Goal: Information Seeking & Learning: Check status

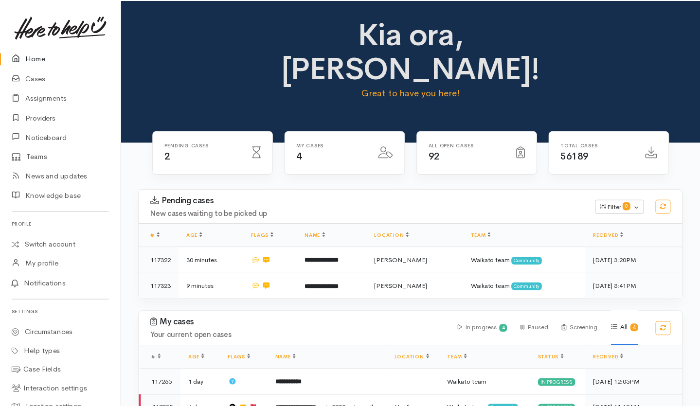
scroll to position [93, 0]
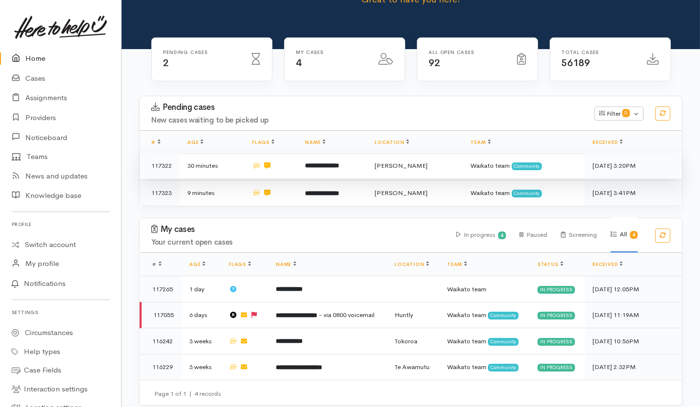
click at [364, 153] on td "**********" at bounding box center [332, 166] width 70 height 26
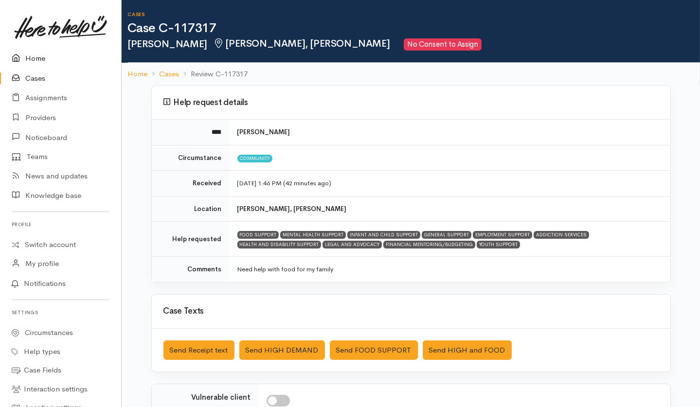
click at [31, 58] on link "Home" at bounding box center [60, 59] width 121 height 20
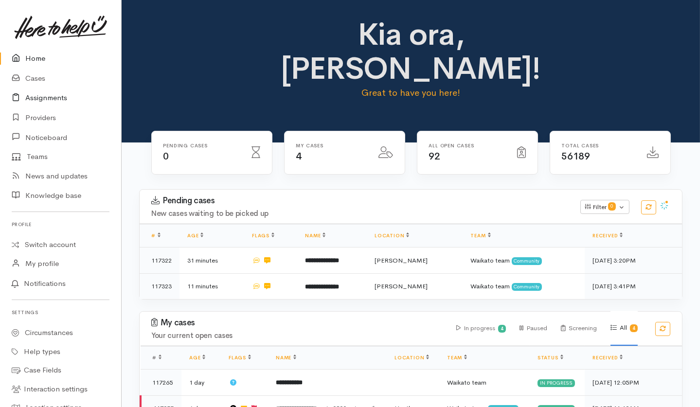
click at [62, 98] on link "Assignments" at bounding box center [60, 98] width 121 height 20
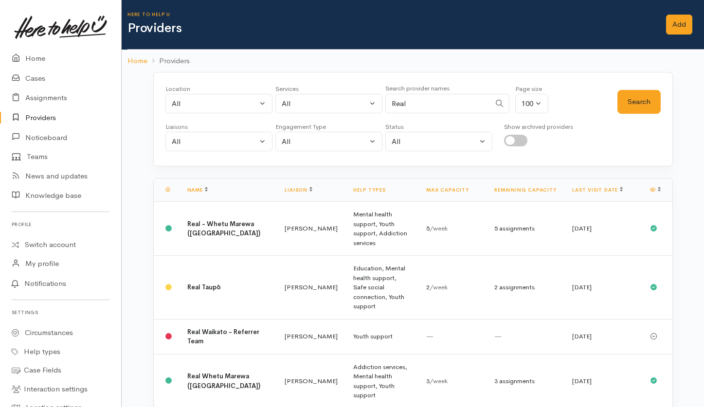
select select "null"
click at [416, 102] on input "Real" at bounding box center [437, 104] width 105 height 20
type input "R"
type input "E"
type input "Te Whare"
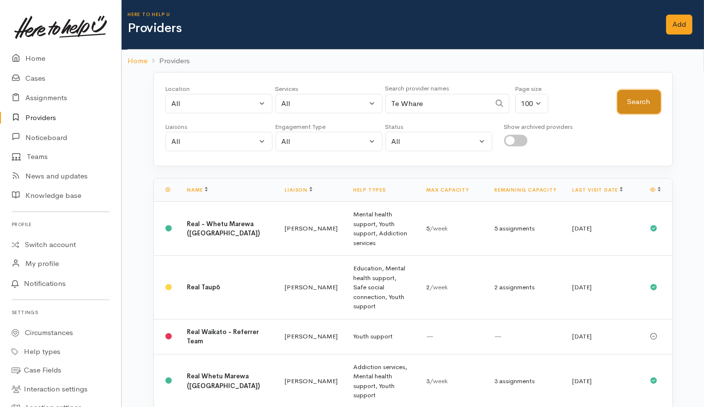
click at [642, 100] on button "Search" at bounding box center [638, 102] width 43 height 24
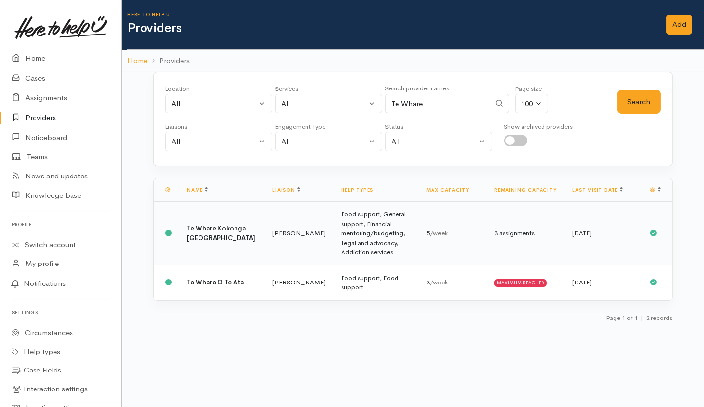
click at [387, 238] on td "Food support, General support, Financial mentoring/budgeting, Legal and advocac…" at bounding box center [375, 234] width 85 height 64
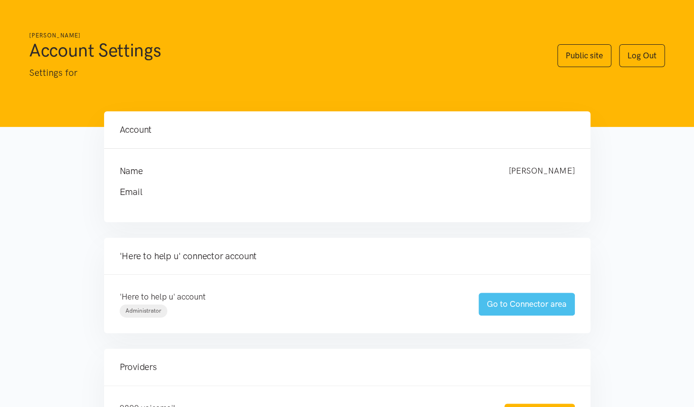
click at [504, 310] on link "Go to Connector area" at bounding box center [527, 304] width 96 height 23
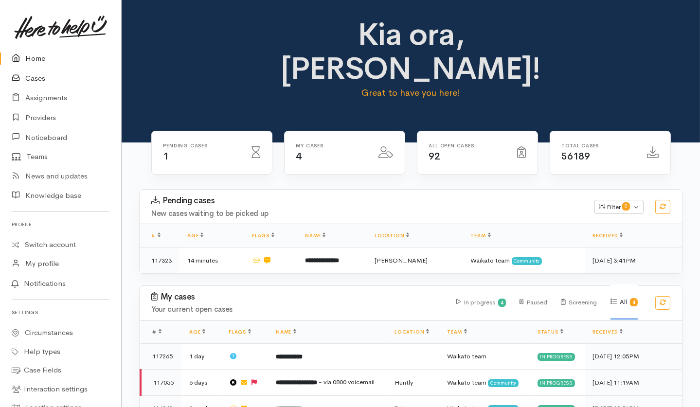
click at [46, 81] on link "Cases" at bounding box center [60, 79] width 121 height 20
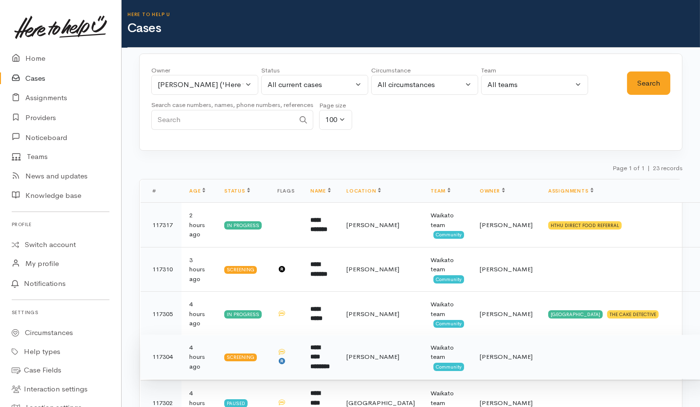
click at [339, 364] on td "**********" at bounding box center [321, 357] width 36 height 45
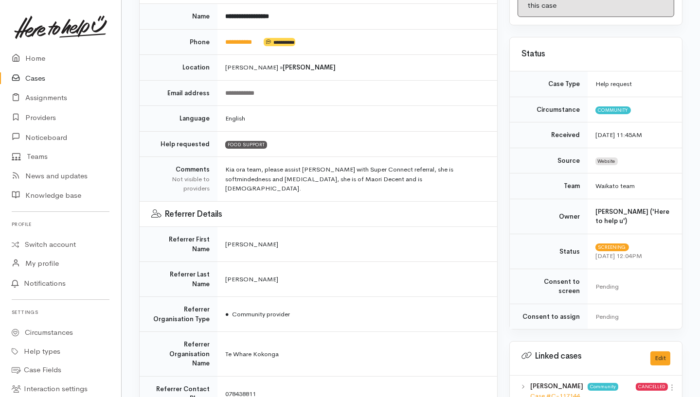
scroll to position [174, 0]
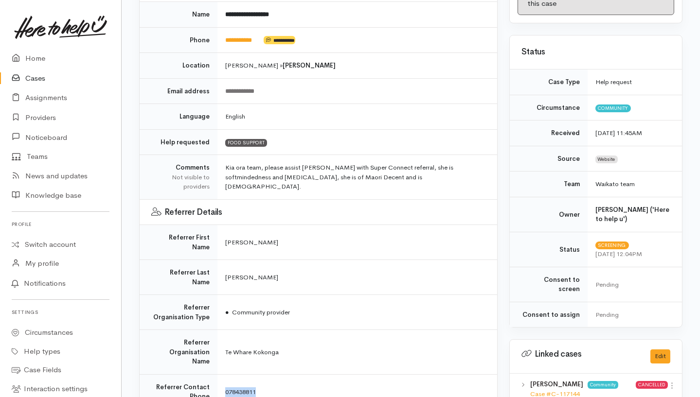
drag, startPoint x: 259, startPoint y: 350, endPoint x: 218, endPoint y: 349, distance: 41.4
click at [218, 375] on td "078438811" at bounding box center [357, 392] width 280 height 35
copy span "078438811"
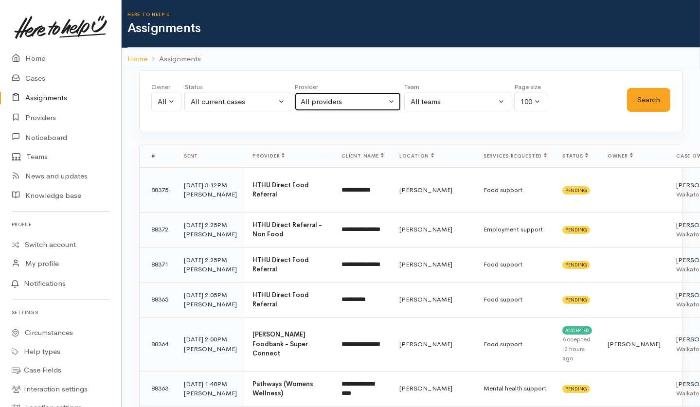
click at [309, 97] on div "All providers" at bounding box center [344, 101] width 86 height 11
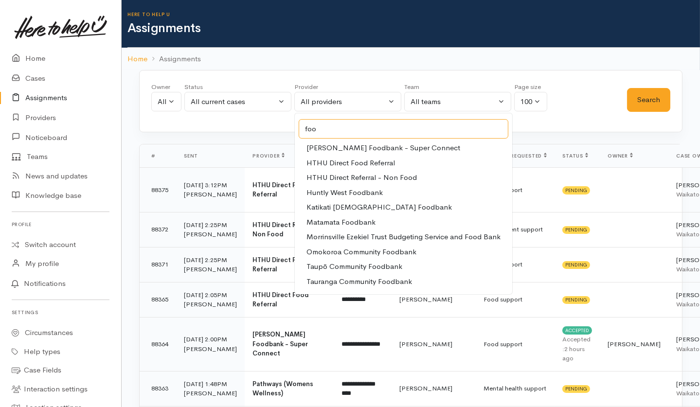
type input "foo"
click at [395, 150] on span "Hamilton Foodbank - Super Connect" at bounding box center [383, 148] width 154 height 11
select select "59"
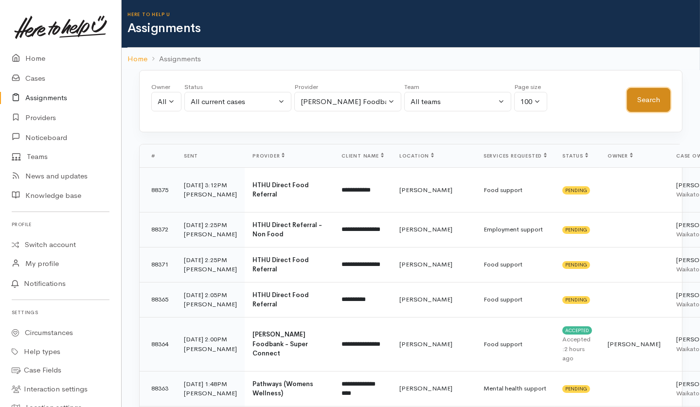
click at [647, 100] on button "Search" at bounding box center [648, 100] width 43 height 24
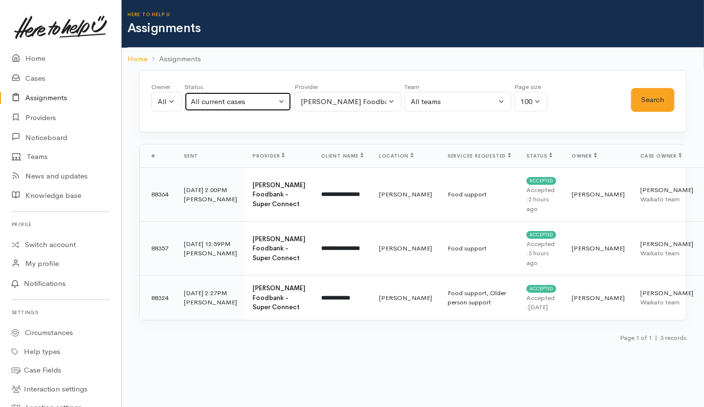
click at [232, 104] on div "All current cases" at bounding box center [234, 101] width 86 height 11
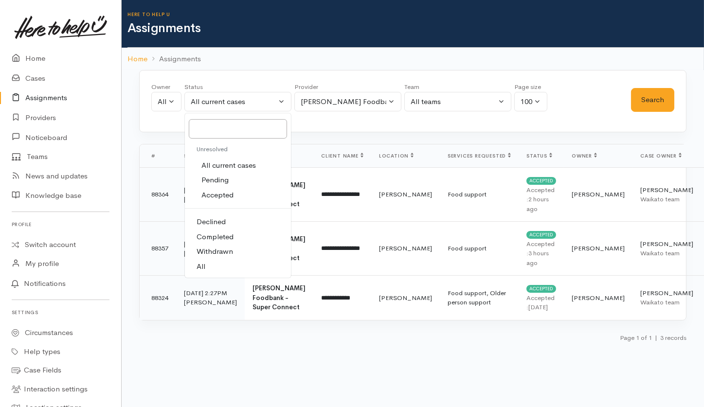
click at [219, 264] on link "All" at bounding box center [238, 266] width 106 height 15
select select "All"
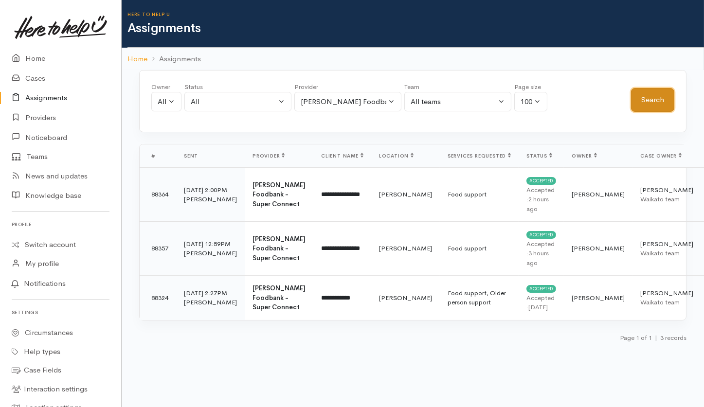
click at [645, 94] on button "Search" at bounding box center [652, 100] width 43 height 24
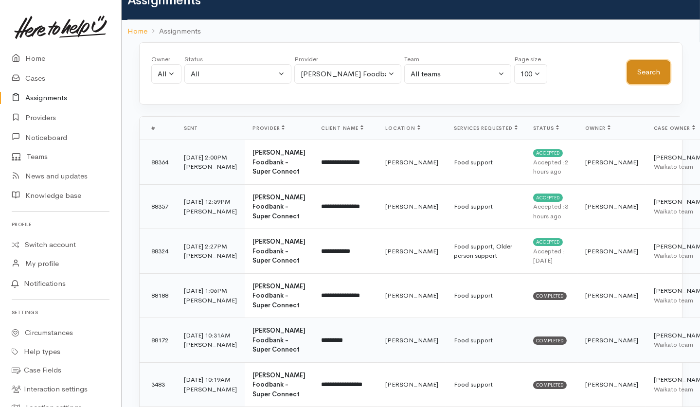
scroll to position [22, 0]
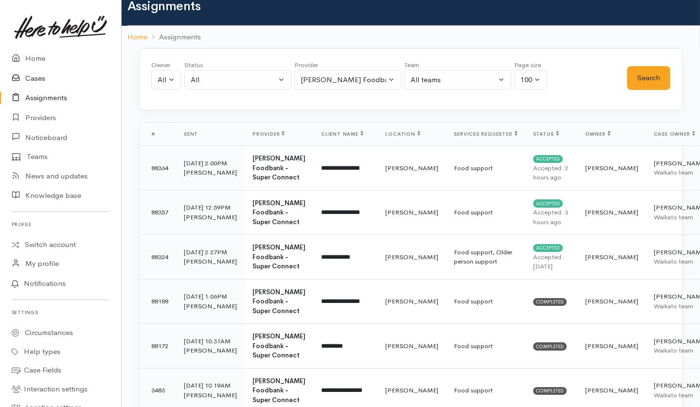
click at [47, 76] on link "Cases" at bounding box center [60, 79] width 121 height 20
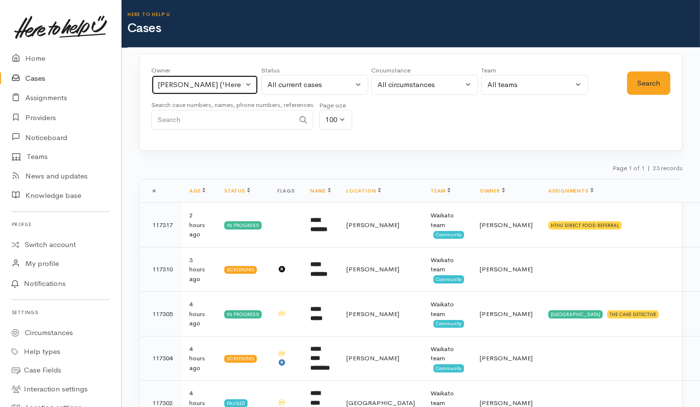
click at [214, 78] on button "[PERSON_NAME] ('Here to help u')" at bounding box center [204, 85] width 107 height 20
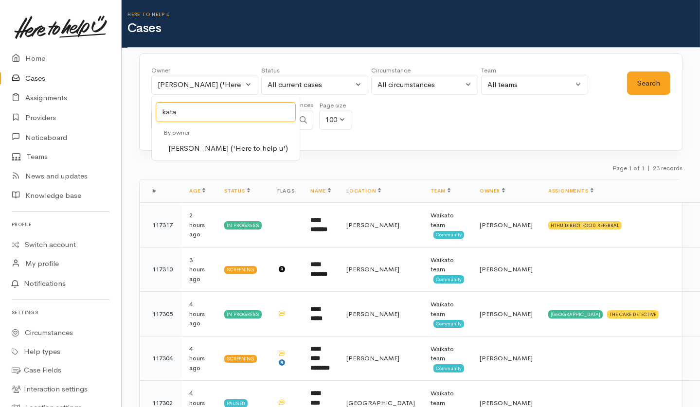
type input "kata"
click at [245, 147] on span "[PERSON_NAME] ('Here to help u')" at bounding box center [228, 148] width 120 height 11
select select "1252"
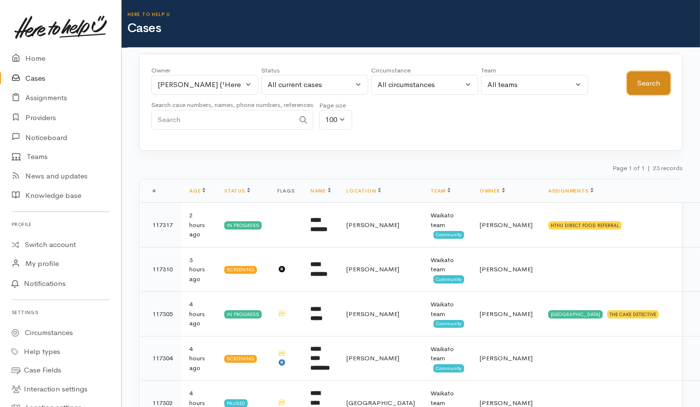
click at [646, 74] on button "Search" at bounding box center [648, 84] width 43 height 24
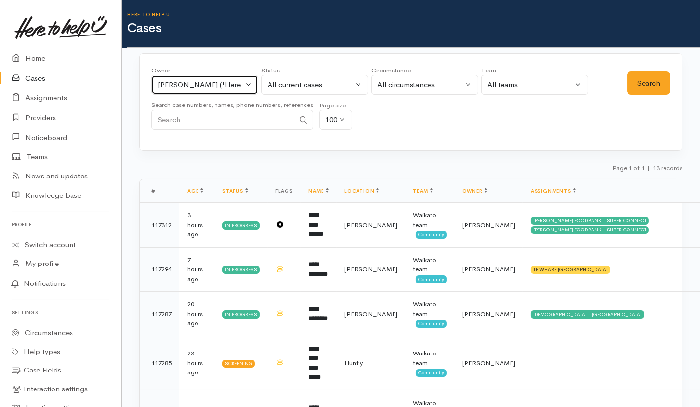
click at [198, 93] on button "[PERSON_NAME] ('Here to help u')" at bounding box center [204, 85] width 107 height 20
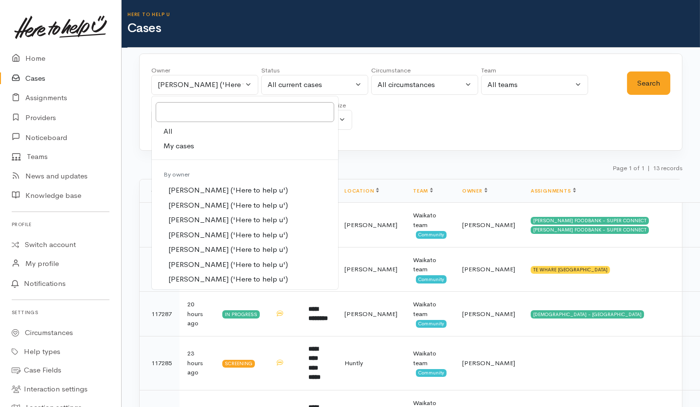
click at [211, 127] on link "All" at bounding box center [245, 131] width 186 height 15
select select "-1"
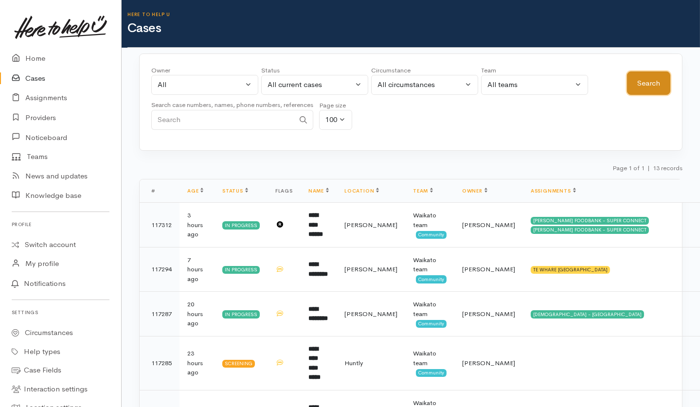
click at [652, 85] on button "Search" at bounding box center [648, 84] width 43 height 24
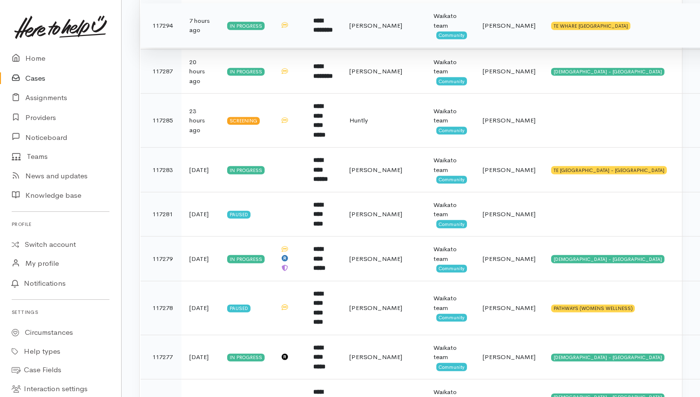
scroll to position [909, 0]
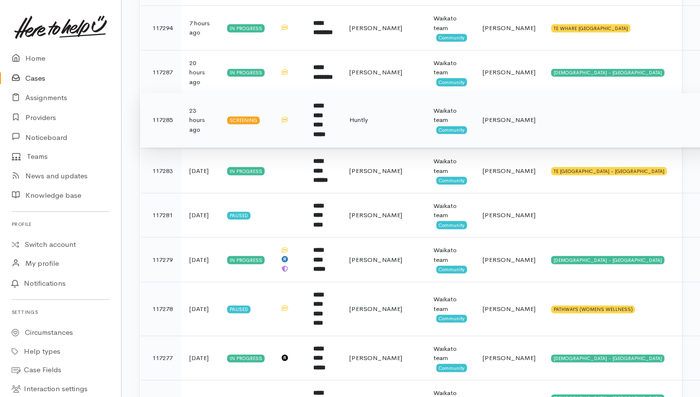
click at [545, 99] on td at bounding box center [644, 120] width 202 height 54
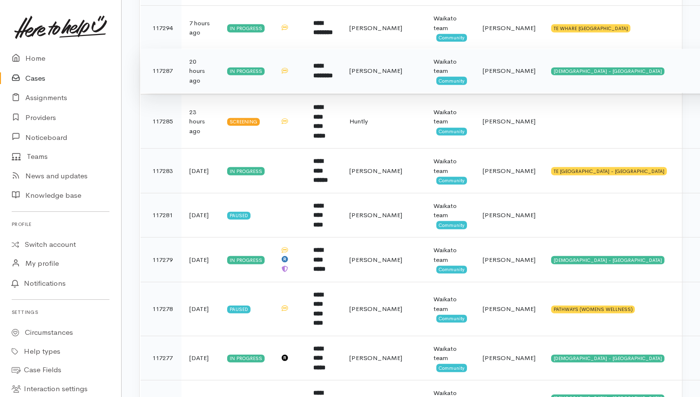
click at [644, 75] on td "[DEMOGRAPHIC_DATA] - [GEOGRAPHIC_DATA]" at bounding box center [644, 71] width 202 height 45
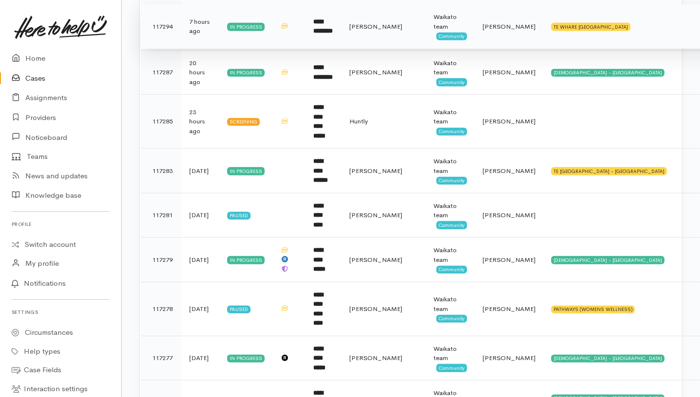
click at [669, 29] on td "TE WHARE [GEOGRAPHIC_DATA]" at bounding box center [644, 26] width 202 height 45
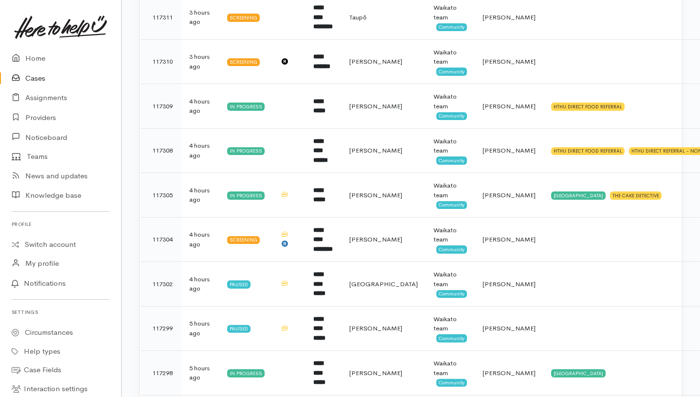
scroll to position [476, 0]
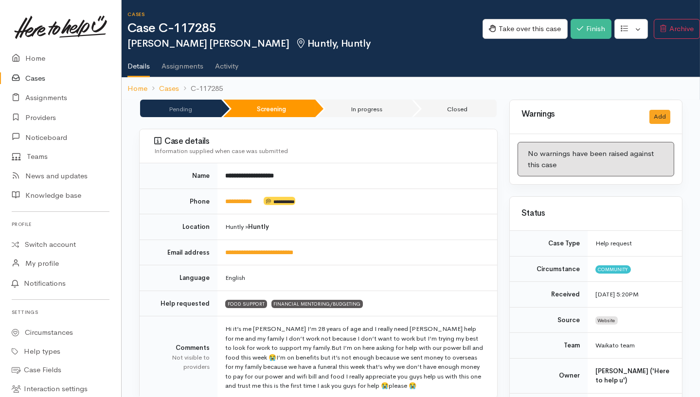
scroll to position [766, 0]
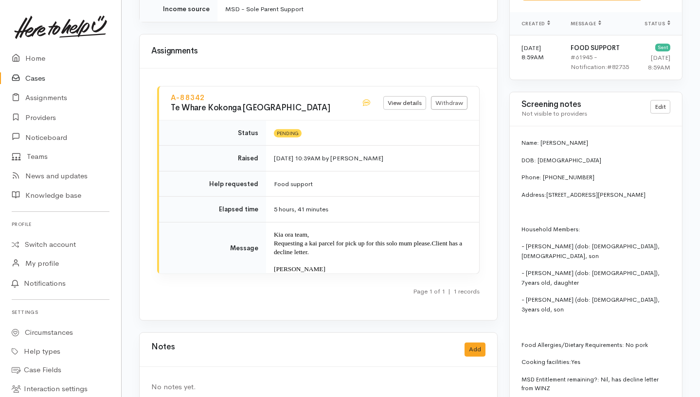
scroll to position [1101, 0]
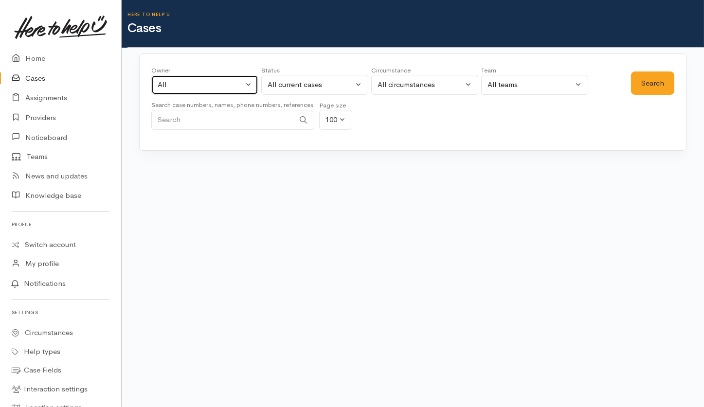
click at [239, 80] on div "All" at bounding box center [201, 84] width 86 height 11
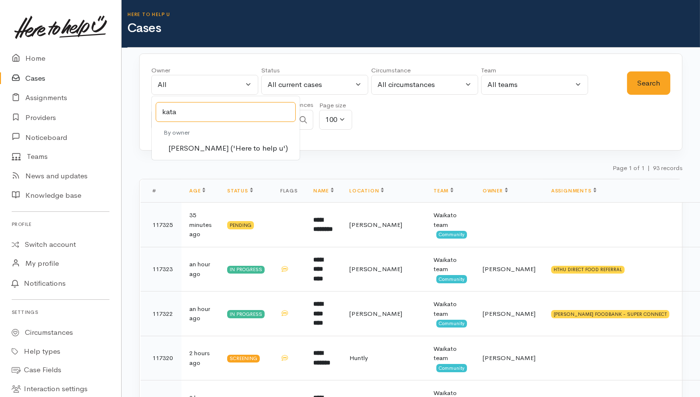
type input "kata"
click at [218, 146] on span "[PERSON_NAME] ('Here to help u')" at bounding box center [228, 148] width 120 height 11
select select "1252"
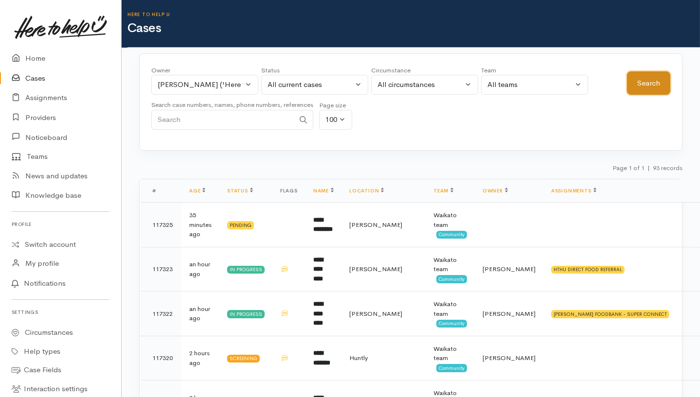
click at [645, 74] on button "Search" at bounding box center [648, 84] width 43 height 24
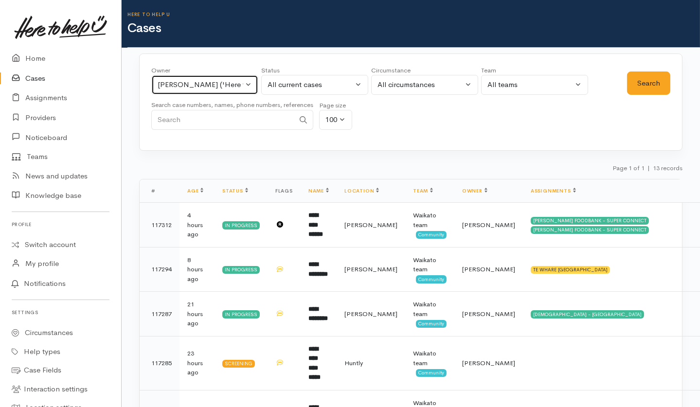
click at [217, 89] on div "[PERSON_NAME] ('Here to help u')" at bounding box center [201, 84] width 86 height 11
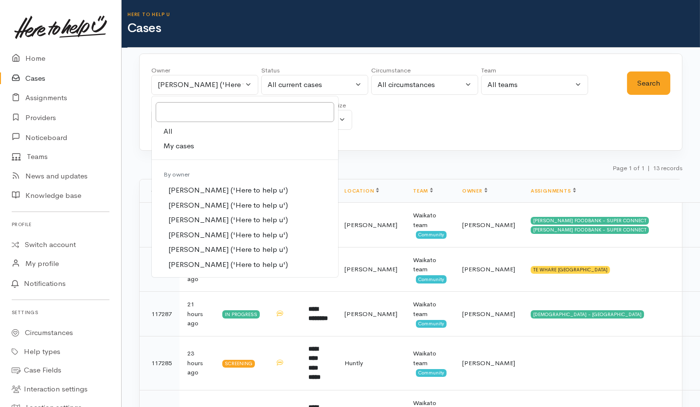
click at [189, 135] on link "All" at bounding box center [245, 131] width 186 height 15
select select "-1"
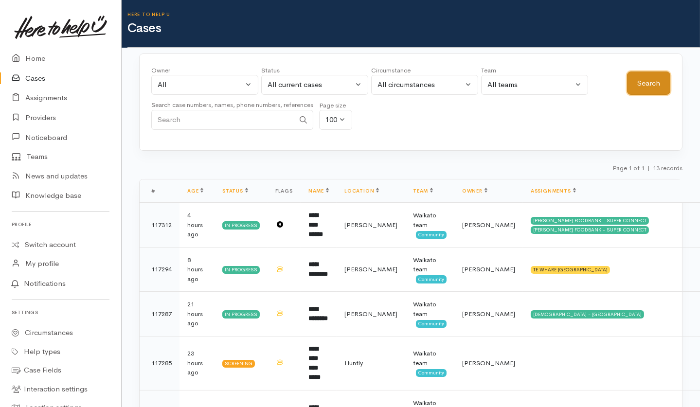
click at [640, 90] on button "Search" at bounding box center [648, 84] width 43 height 24
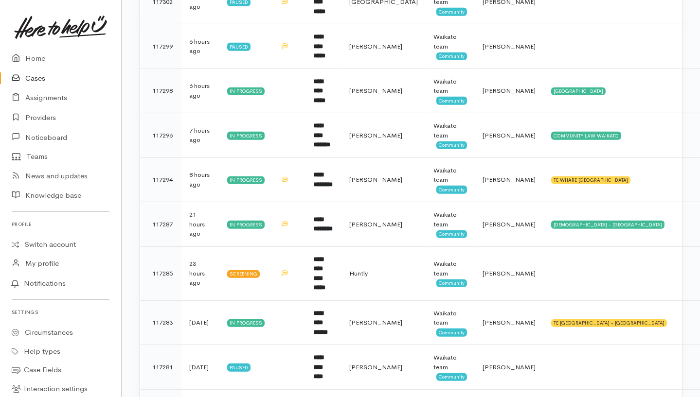
scroll to position [802, 0]
